Goal: Entertainment & Leisure: Consume media (video, audio)

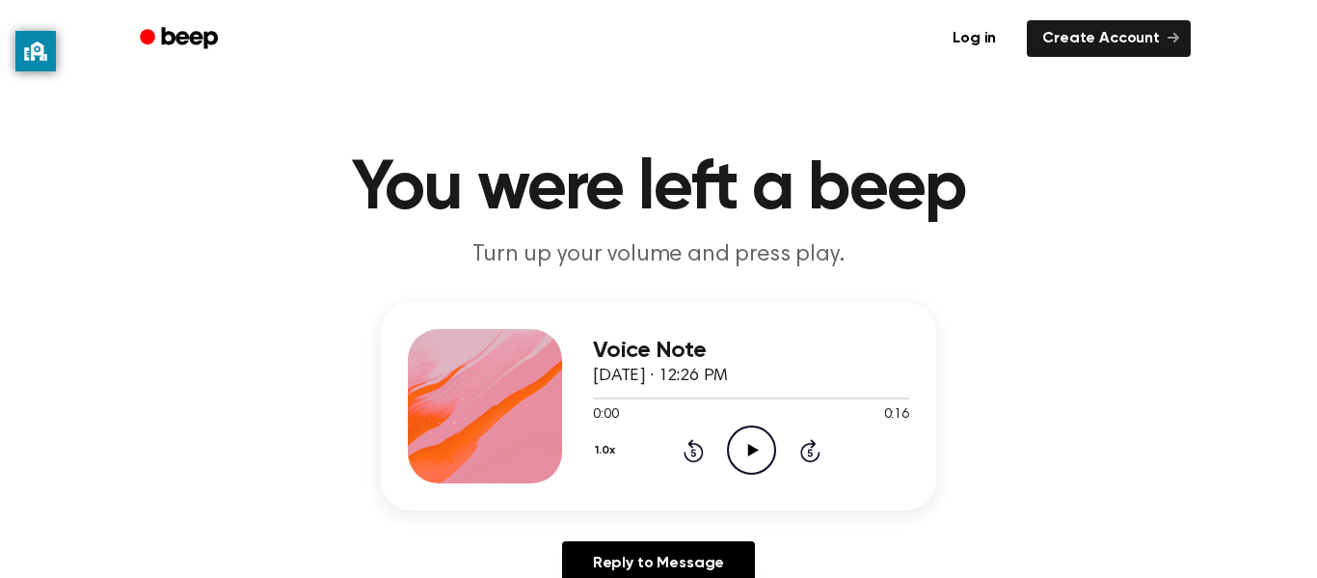
click at [744, 450] on icon "Play Audio" at bounding box center [751, 449] width 49 height 49
click at [760, 452] on icon "Play Audio" at bounding box center [751, 449] width 49 height 49
click at [760, 448] on icon "Play Audio" at bounding box center [751, 449] width 49 height 49
click at [759, 445] on icon "Play Audio" at bounding box center [751, 449] width 49 height 49
click at [755, 470] on icon "Play Audio" at bounding box center [751, 449] width 49 height 49
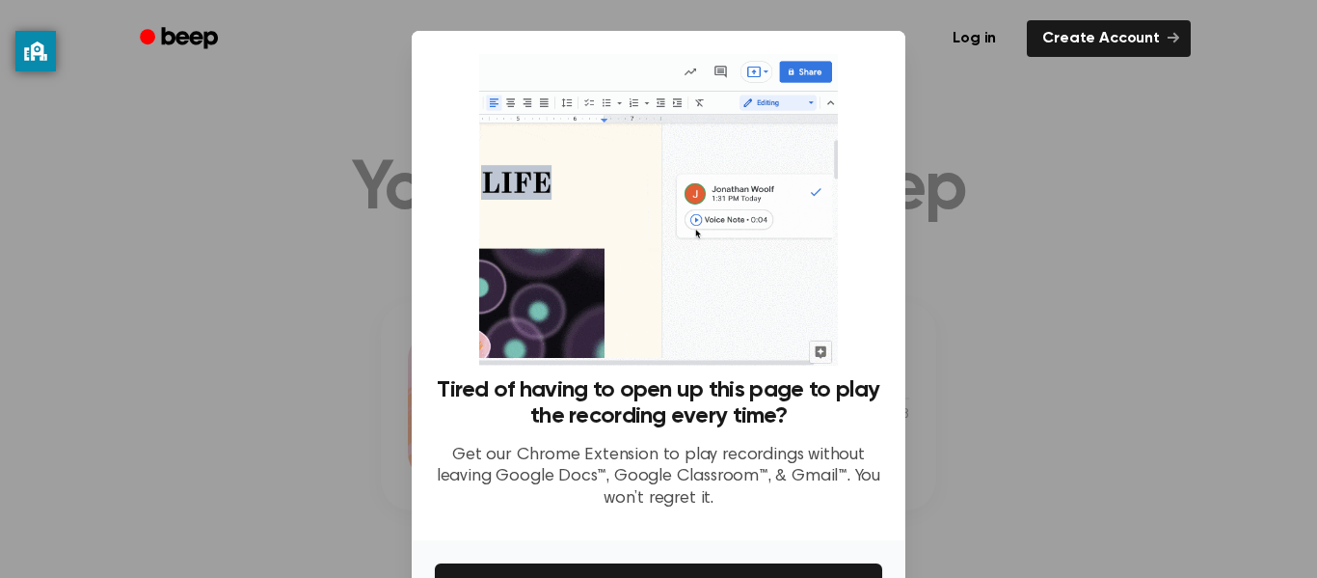
click at [1152, 292] on div at bounding box center [658, 289] width 1317 height 578
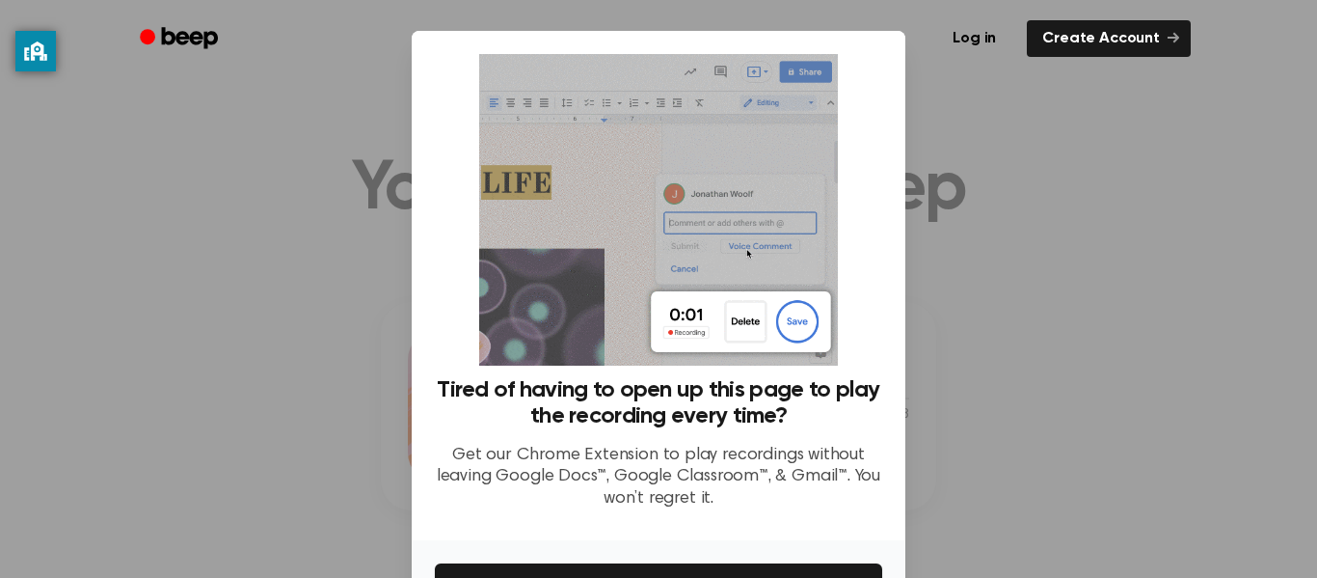
click at [1149, 308] on div at bounding box center [658, 289] width 1317 height 578
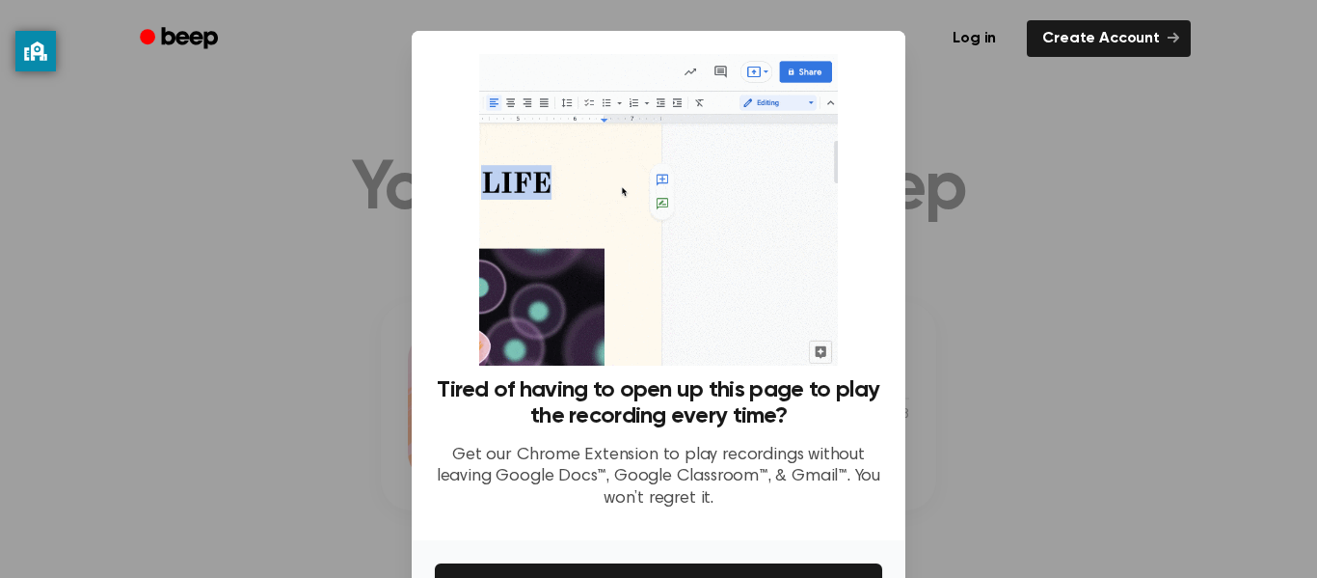
click at [1157, 359] on div at bounding box center [658, 289] width 1317 height 578
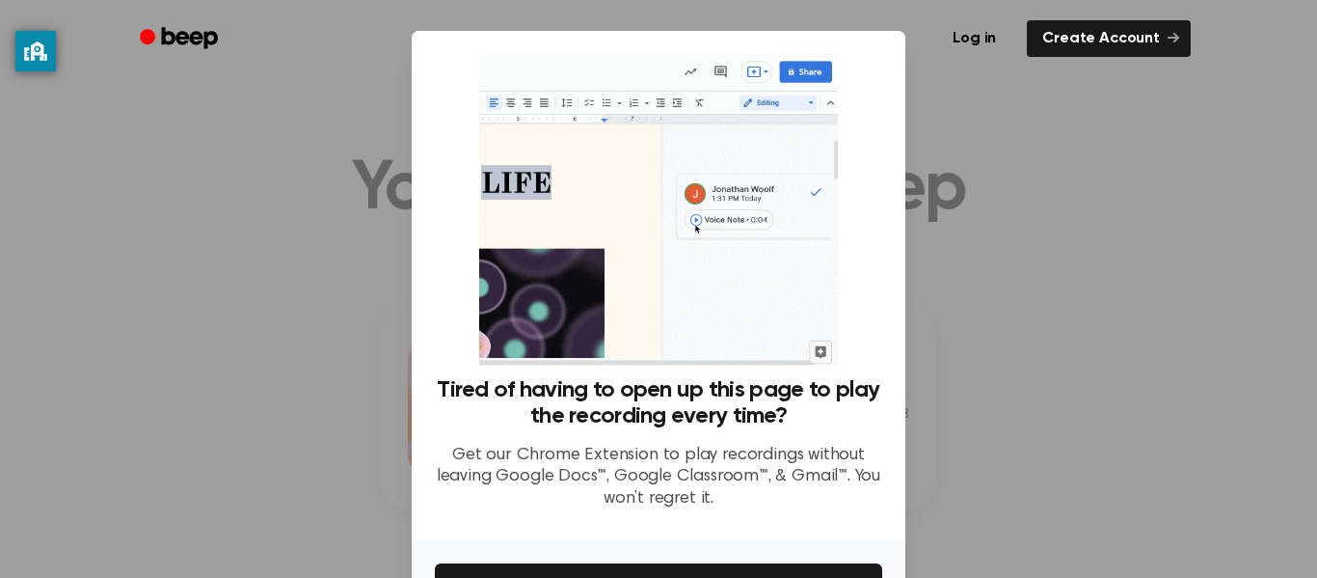
click at [297, 132] on div at bounding box center [658, 289] width 1317 height 578
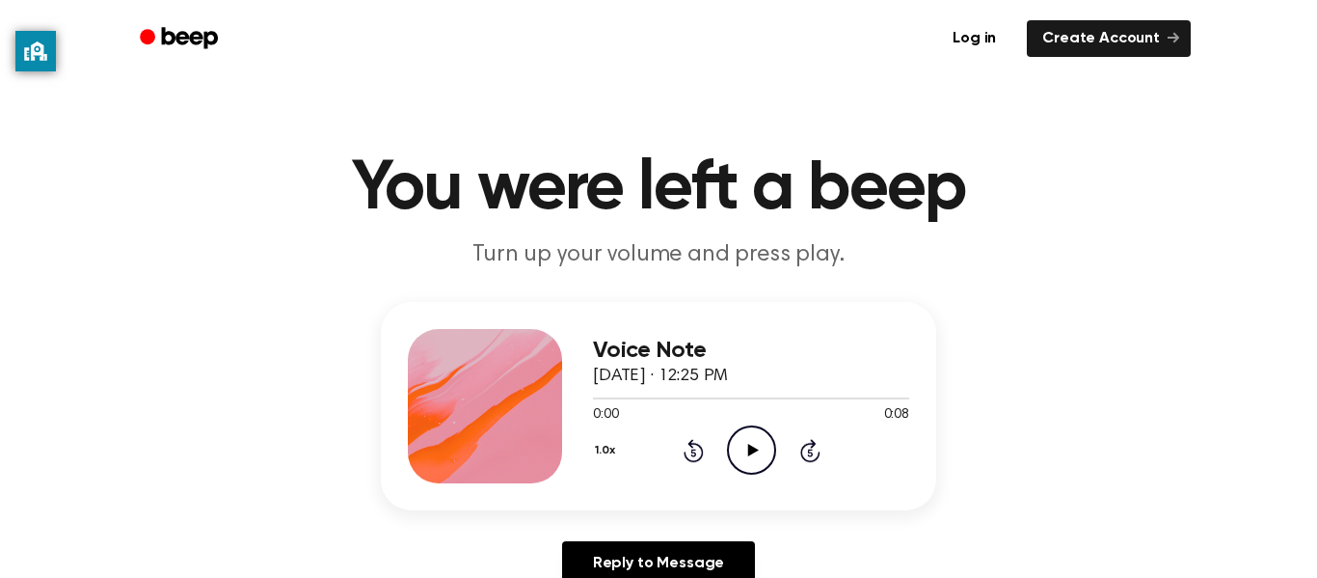
click at [752, 443] on icon "Play Audio" at bounding box center [751, 449] width 49 height 49
click at [745, 450] on icon "Play Audio" at bounding box center [751, 449] width 49 height 49
click at [750, 462] on icon "Play Audio" at bounding box center [751, 449] width 49 height 49
click at [765, 470] on circle at bounding box center [751, 449] width 47 height 47
click at [755, 445] on icon "Play Audio" at bounding box center [751, 449] width 49 height 49
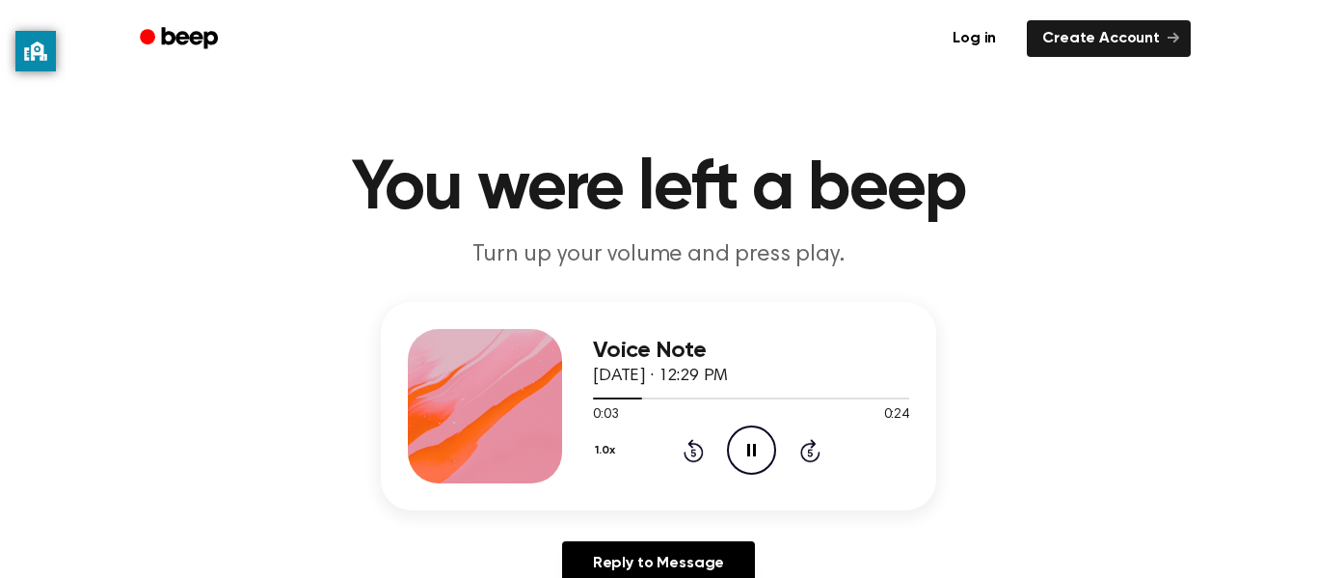
click at [753, 449] on icon at bounding box center [751, 450] width 9 height 13
click at [756, 450] on icon at bounding box center [752, 450] width 11 height 13
click at [755, 449] on icon at bounding box center [751, 450] width 9 height 13
click at [758, 451] on icon "Play Audio" at bounding box center [751, 449] width 49 height 49
click at [737, 462] on icon "Play Audio" at bounding box center [751, 449] width 49 height 49
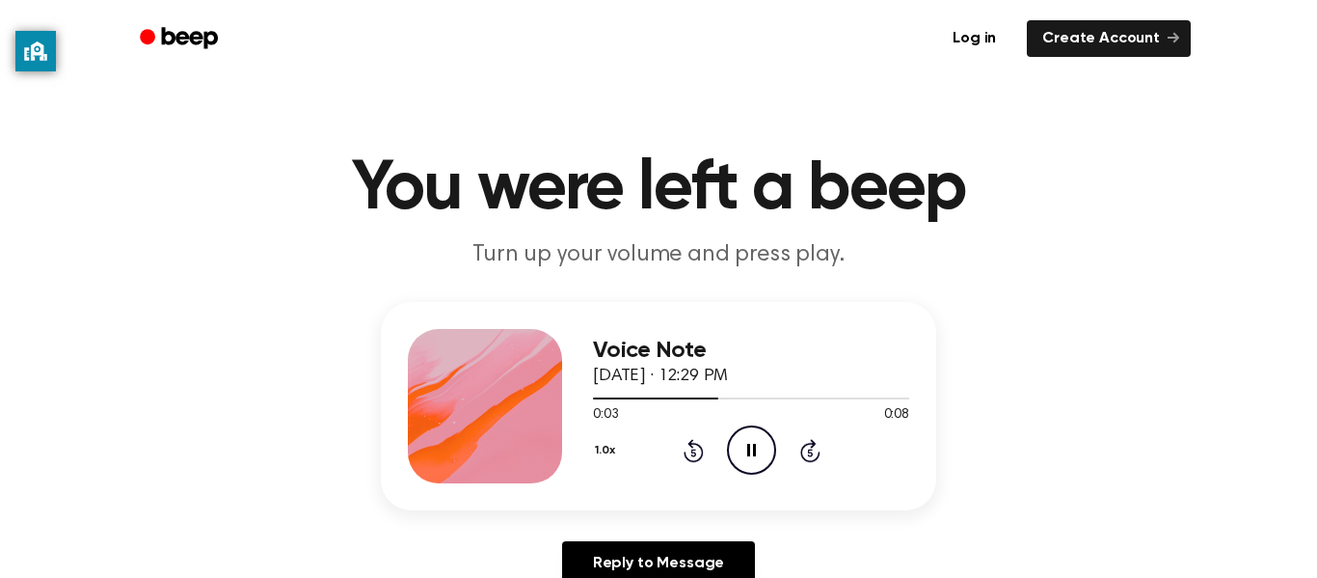
click at [737, 462] on icon "Pause Audio" at bounding box center [751, 449] width 49 height 49
click at [737, 462] on icon "Play Audio" at bounding box center [751, 449] width 49 height 49
click at [740, 453] on icon "Pause Audio" at bounding box center [751, 449] width 49 height 49
click at [743, 462] on icon "Play Audio" at bounding box center [751, 449] width 49 height 49
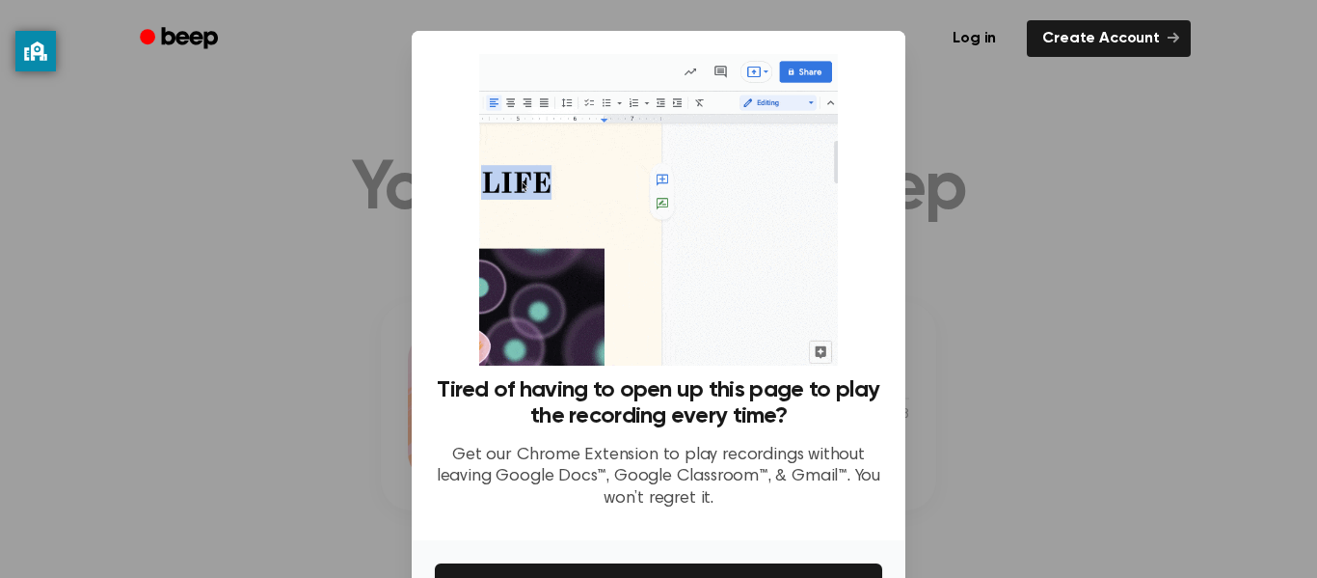
click at [1103, 283] on div at bounding box center [658, 289] width 1317 height 578
click at [1240, 156] on div at bounding box center [658, 289] width 1317 height 578
click at [1238, 161] on div at bounding box center [658, 289] width 1317 height 578
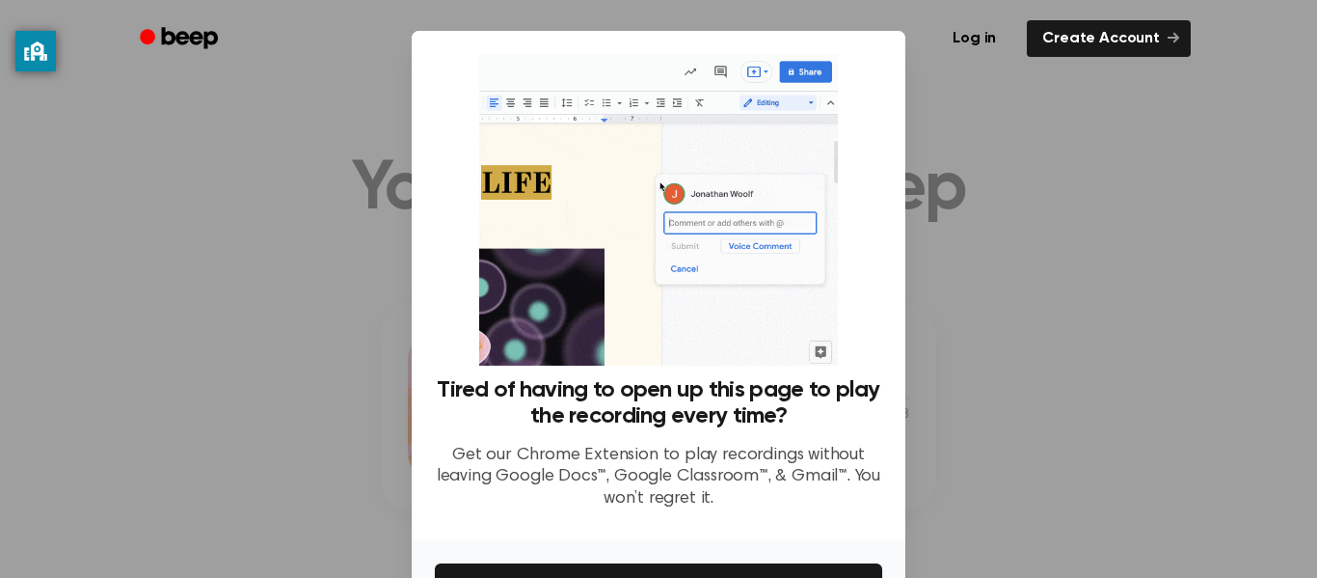
click at [1238, 161] on div at bounding box center [658, 289] width 1317 height 578
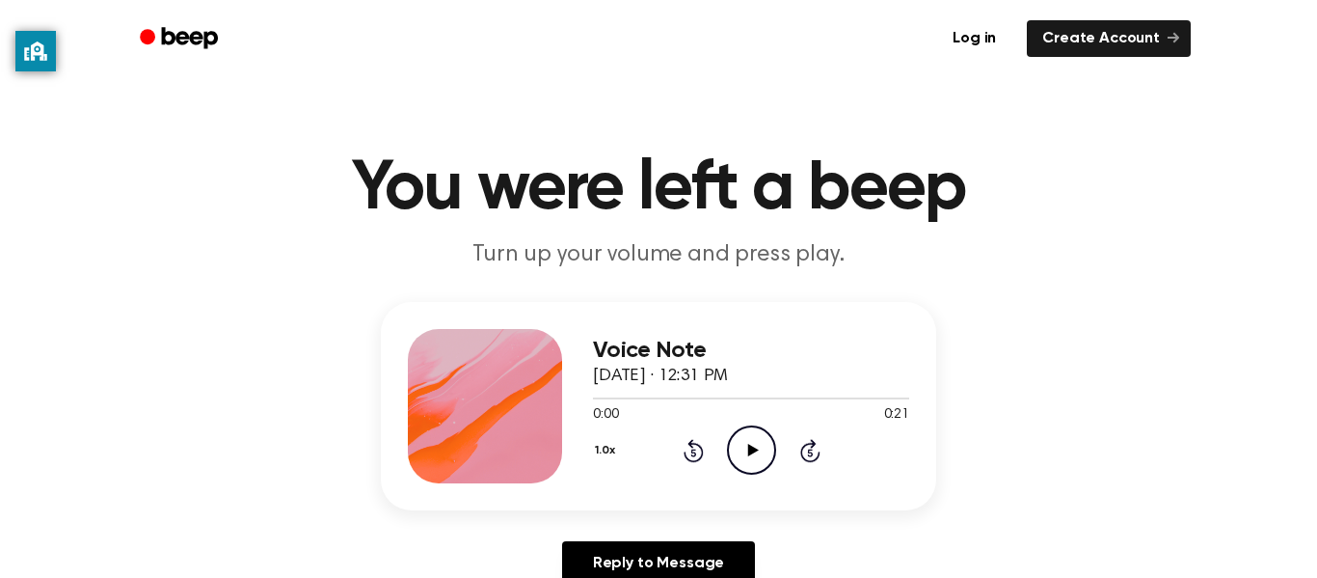
click at [764, 454] on icon "Play Audio" at bounding box center [751, 449] width 49 height 49
